Goal: Information Seeking & Learning: Learn about a topic

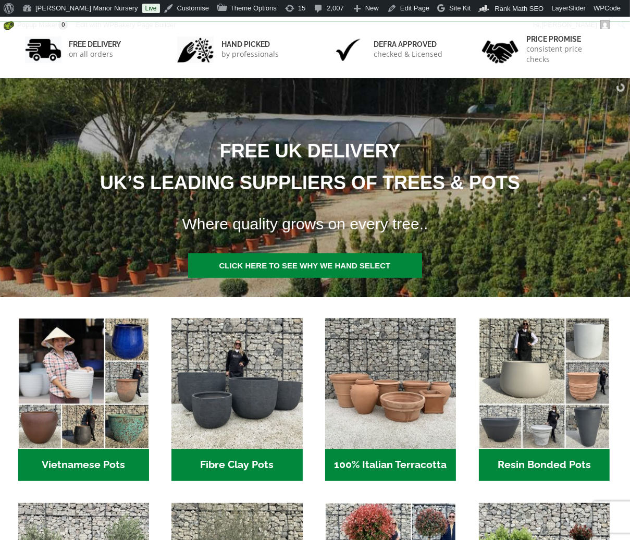
scroll to position [209, 0]
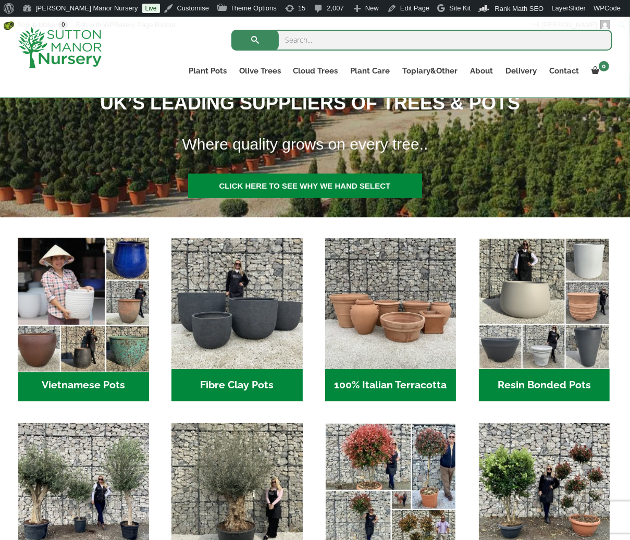
click at [75, 334] on img "Visit product category Vietnamese Pots" at bounding box center [84, 304] width 138 height 138
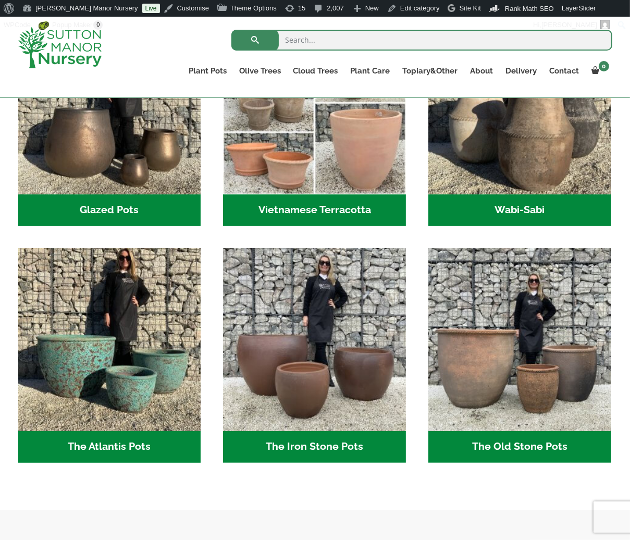
scroll to position [417, 0]
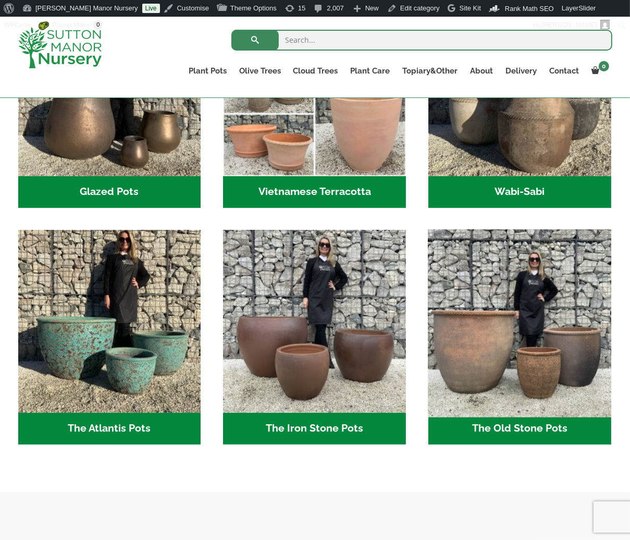
click at [531, 360] on img "Visit product category The Old Stone Pots" at bounding box center [520, 321] width 192 height 192
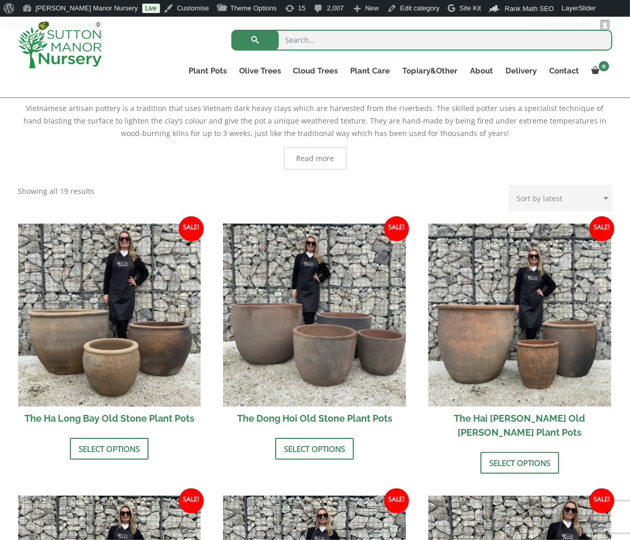
click at [302, 44] on input "search" at bounding box center [421, 40] width 381 height 21
type input "CAN THO"
click at [231, 30] on button "submit" at bounding box center [254, 40] width 47 height 21
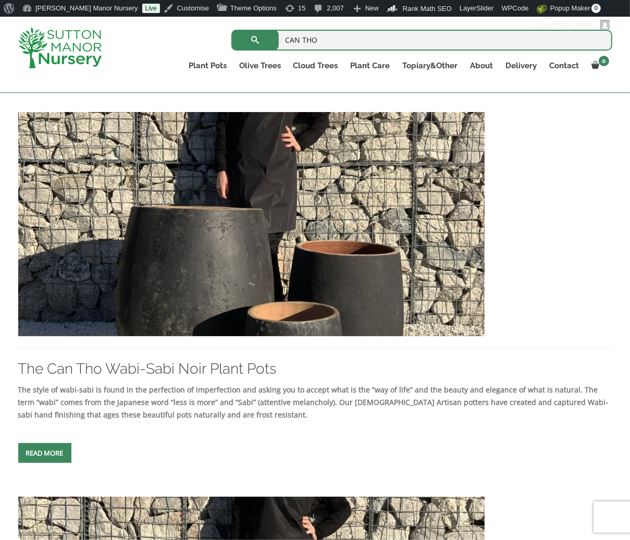
click at [65, 28] on img at bounding box center [59, 47] width 83 height 41
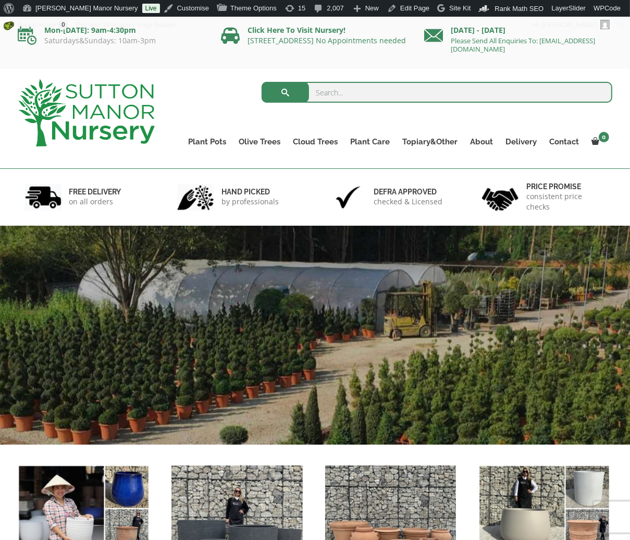
click at [398, 94] on input "search" at bounding box center [437, 92] width 351 height 21
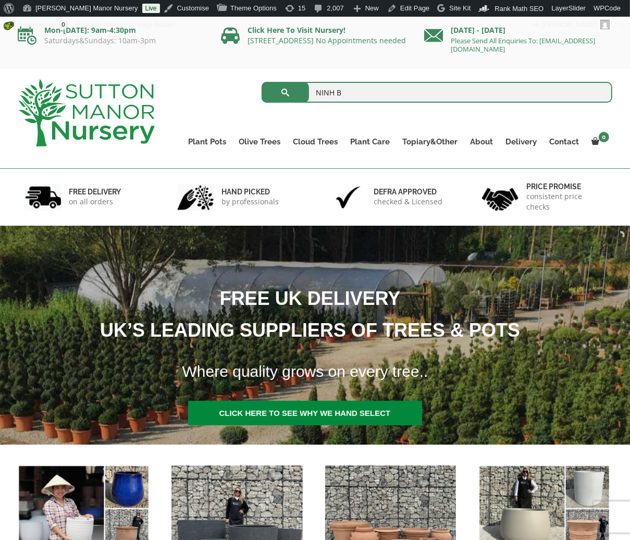
type input "NINH B"
click at [262, 82] on button "submit" at bounding box center [285, 92] width 47 height 21
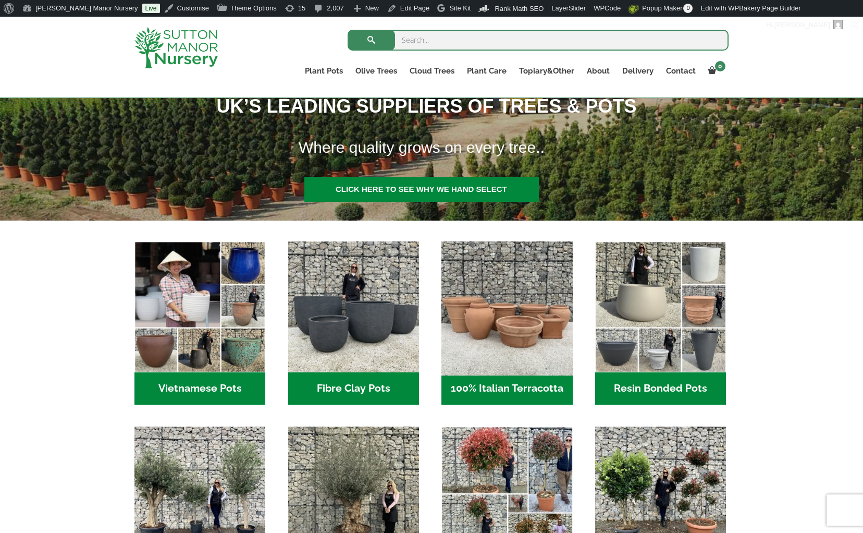
scroll to position [209, 0]
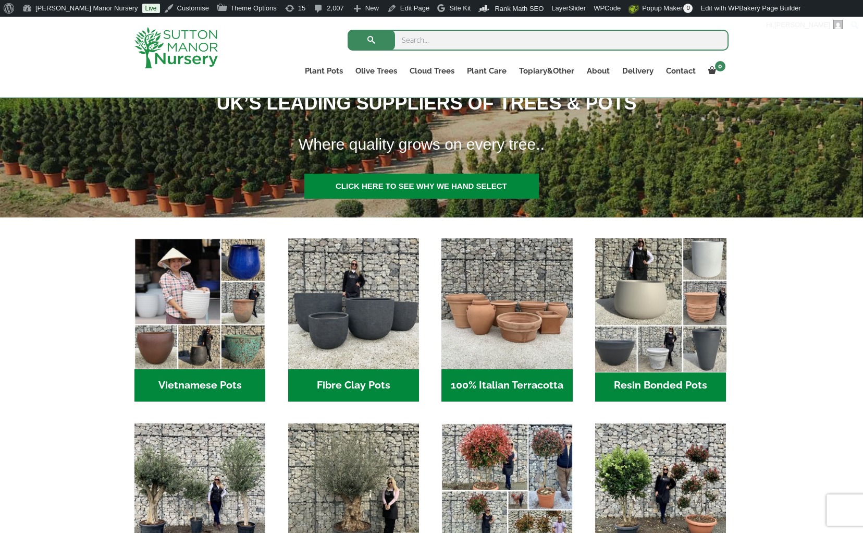
click at [634, 318] on img "Visit product category Resin Bonded Pots" at bounding box center [661, 304] width 138 height 138
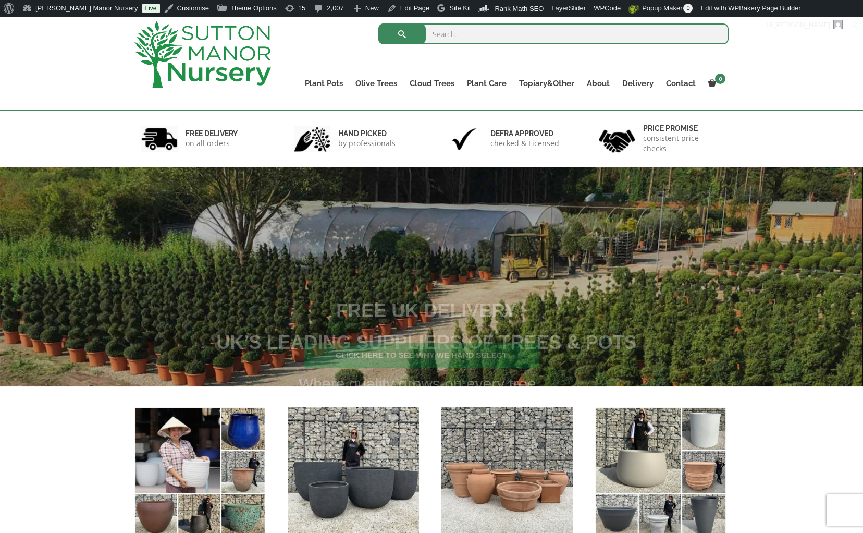
scroll to position [313, 0]
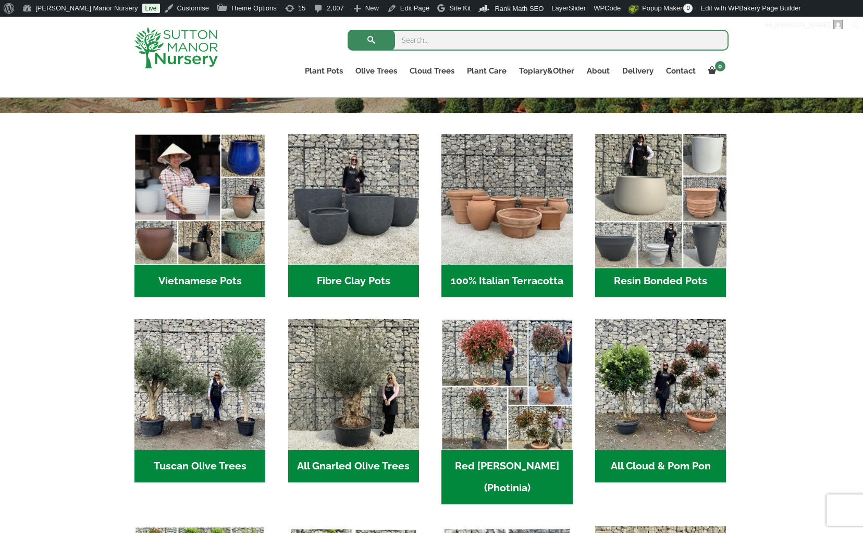
click at [598, 216] on img "Visit product category Resin Bonded Pots" at bounding box center [661, 200] width 138 height 138
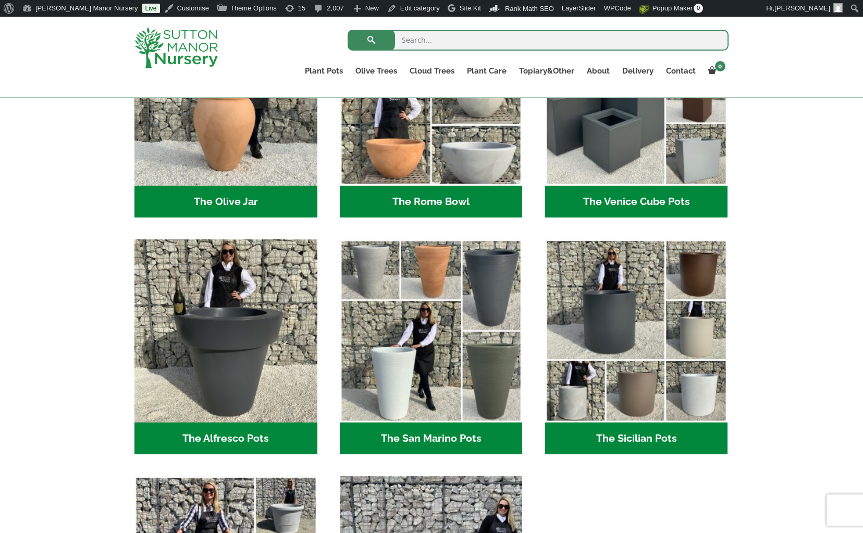
scroll to position [1128, 0]
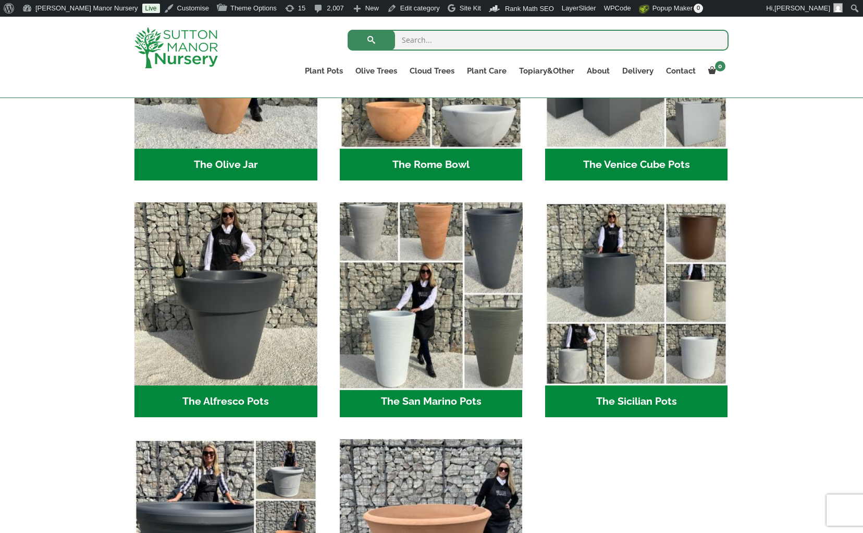
click at [475, 293] on img "Visit product category The San Marino Pots" at bounding box center [431, 294] width 192 height 192
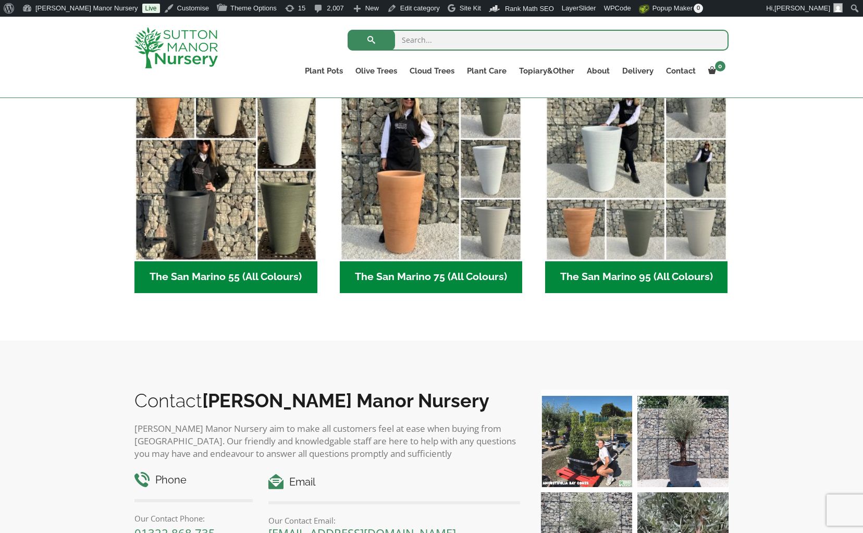
scroll to position [313, 0]
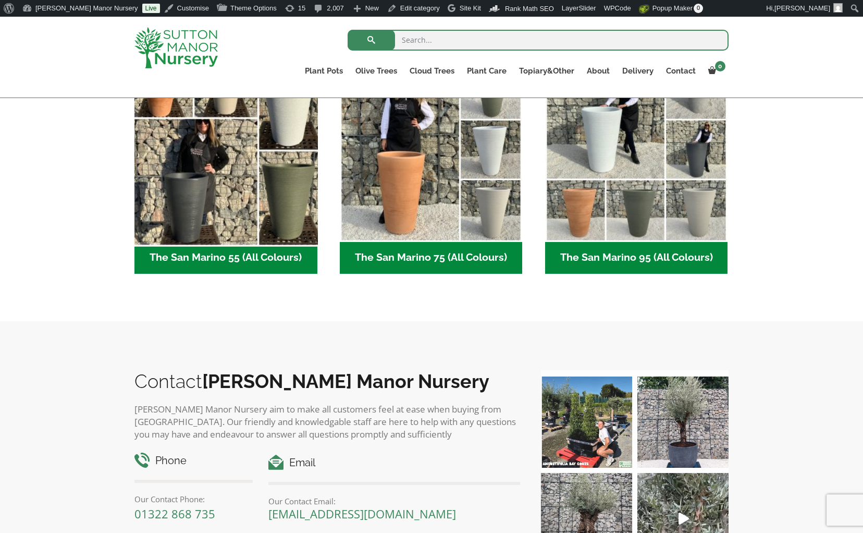
click at [254, 203] on img "Visit product category The San Marino 55 (All Colours)" at bounding box center [226, 150] width 192 height 192
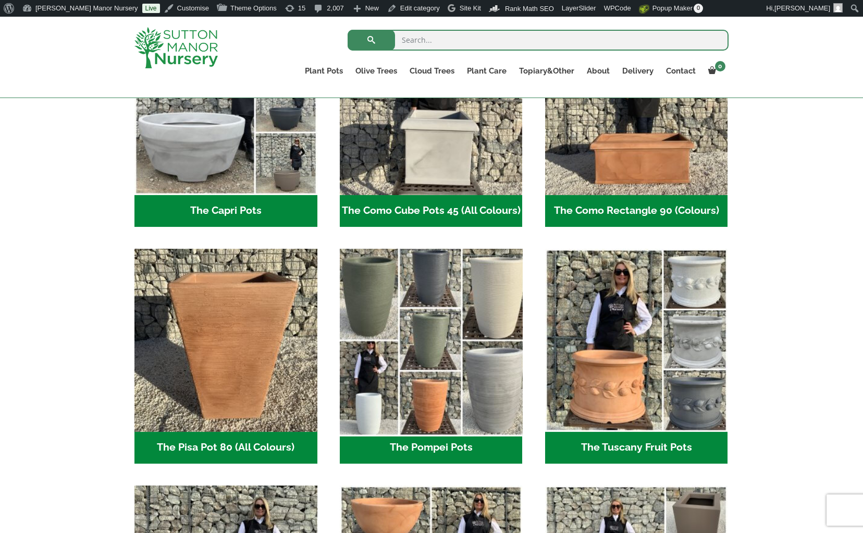
scroll to position [607, 0]
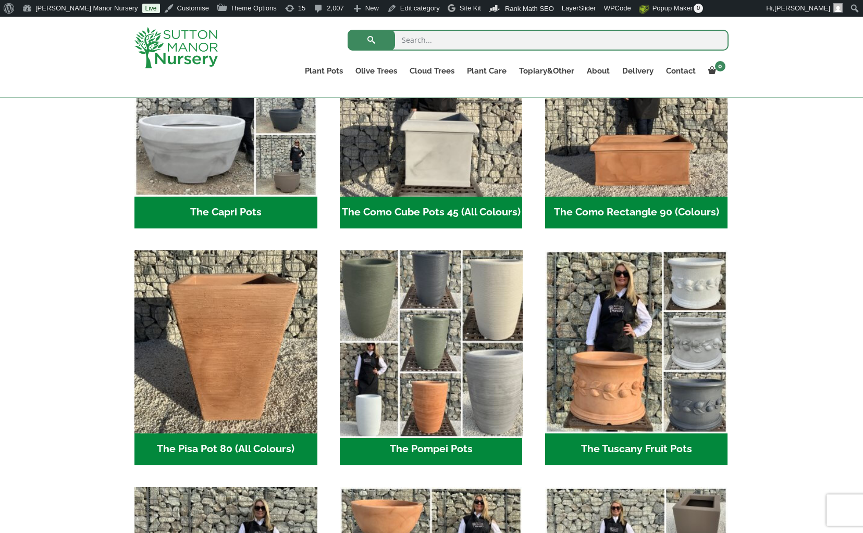
click at [423, 327] on img "Visit product category The Pompei Pots" at bounding box center [431, 342] width 192 height 192
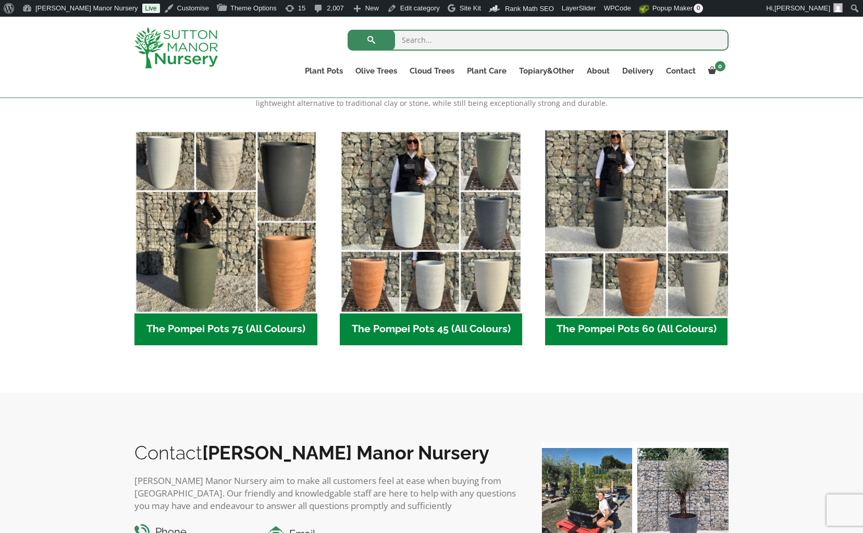
click at [609, 240] on img "Visit product category The Pompei Pots 60 (All Colours)" at bounding box center [637, 222] width 192 height 192
